Goal: Information Seeking & Learning: Learn about a topic

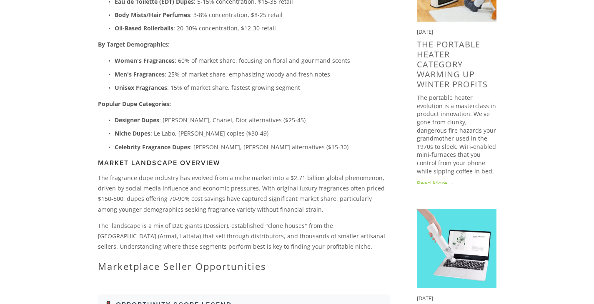
scroll to position [488, 0]
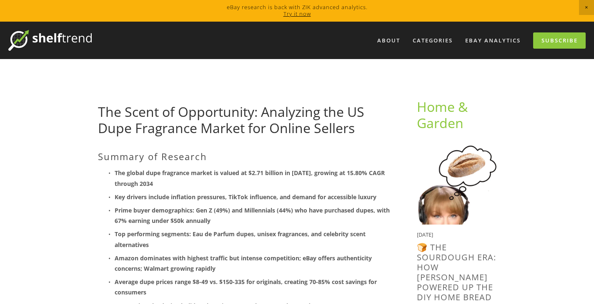
click at [68, 42] on img at bounding box center [49, 40] width 83 height 21
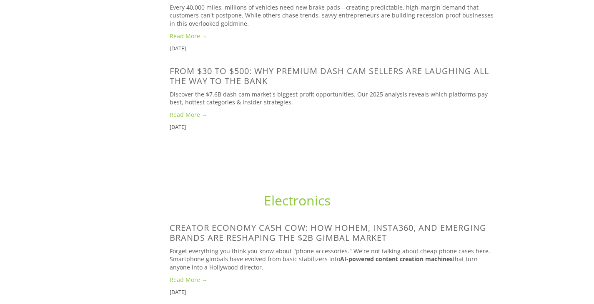
scroll to position [587, 0]
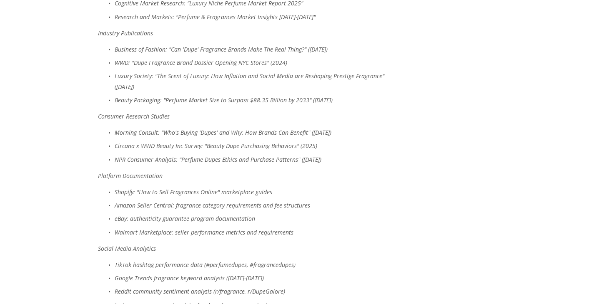
scroll to position [3711, 0]
drag, startPoint x: 182, startPoint y: 150, endPoint x: 322, endPoint y: 145, distance: 139.2
click at [322, 145] on div "Sources & References Expert Market Research: "Perfume Dupes Market Report and F…" at bounding box center [244, 242] width 292 height 574
drag, startPoint x: 321, startPoint y: 149, endPoint x: 181, endPoint y: 145, distance: 140.0
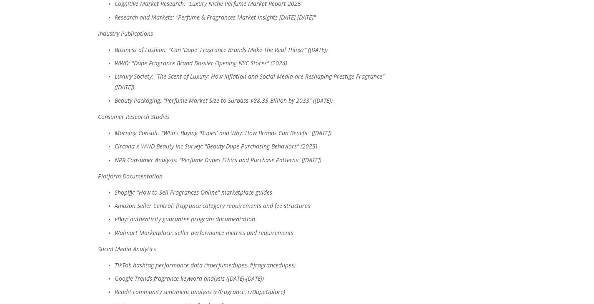
click at [181, 145] on div "Sources & References Expert Market Research: "Perfume Dupes Market Report and F…" at bounding box center [244, 242] width 292 height 574
copy em "Perfume Dupes Market Report and Forecast [DATE]-[DATE]"
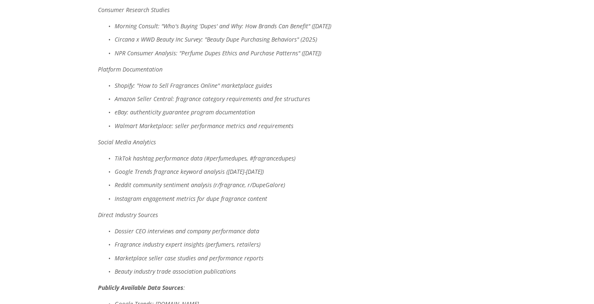
scroll to position [3817, 0]
drag, startPoint x: 113, startPoint y: 44, endPoint x: 175, endPoint y: 45, distance: 61.7
copy em "Expert Market Research"
